Goal: Find specific page/section: Find specific page/section

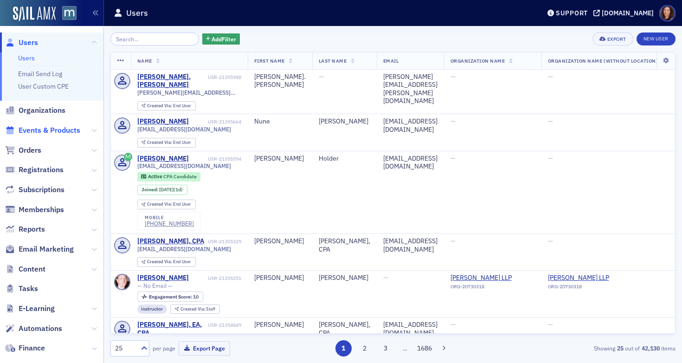
click at [69, 135] on span "Events & Products" at bounding box center [50, 130] width 62 height 10
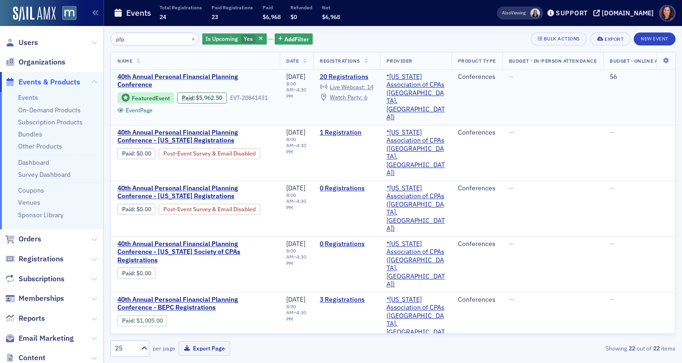
type input "pfp"
click at [172, 78] on span "40th Annual Personal Financial Planning Conference" at bounding box center [195, 81] width 156 height 16
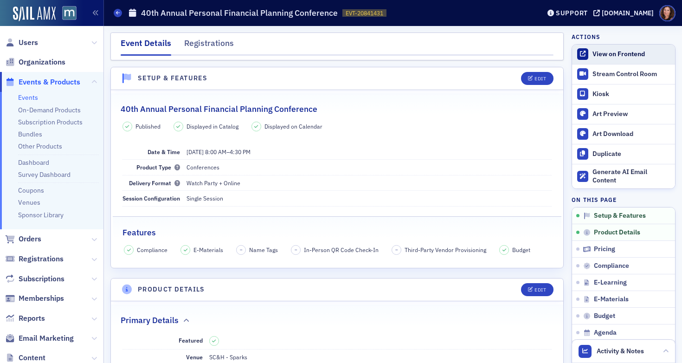
click at [603, 53] on div "View on Frontend" at bounding box center [632, 54] width 78 height 8
